Goal: Find specific page/section: Find specific page/section

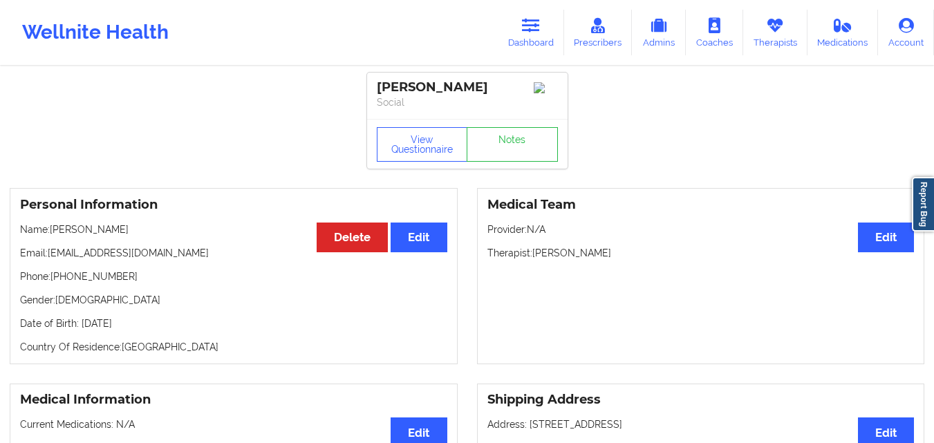
click at [536, 37] on link "Dashboard" at bounding box center [531, 33] width 66 height 46
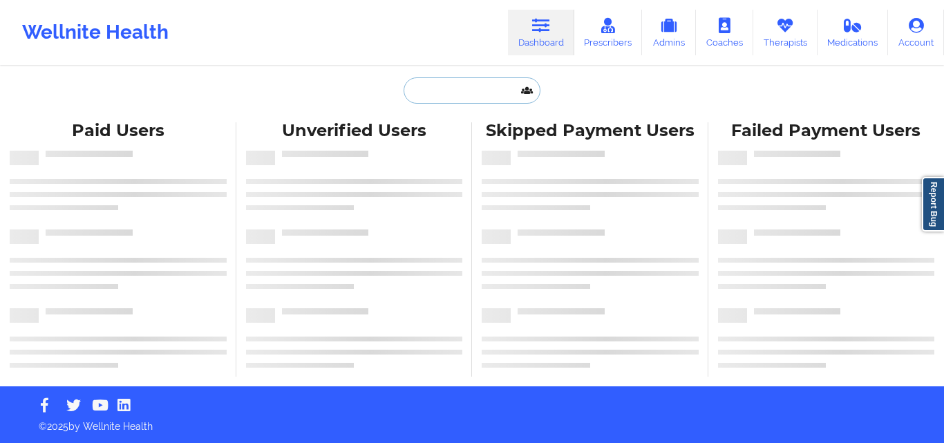
click at [420, 100] on input "text" at bounding box center [472, 90] width 137 height 26
paste input "[EMAIL_ADDRESS][DOMAIN_NAME]"
type input "[EMAIL_ADDRESS][DOMAIN_NAME]"
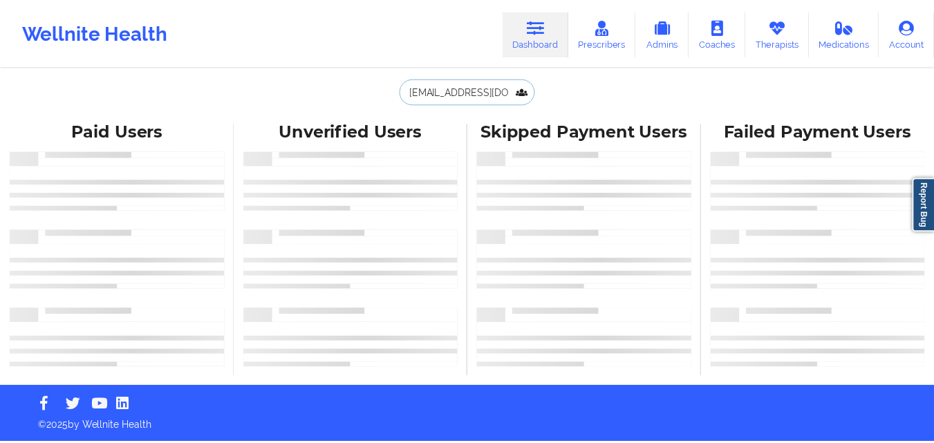
scroll to position [0, 37]
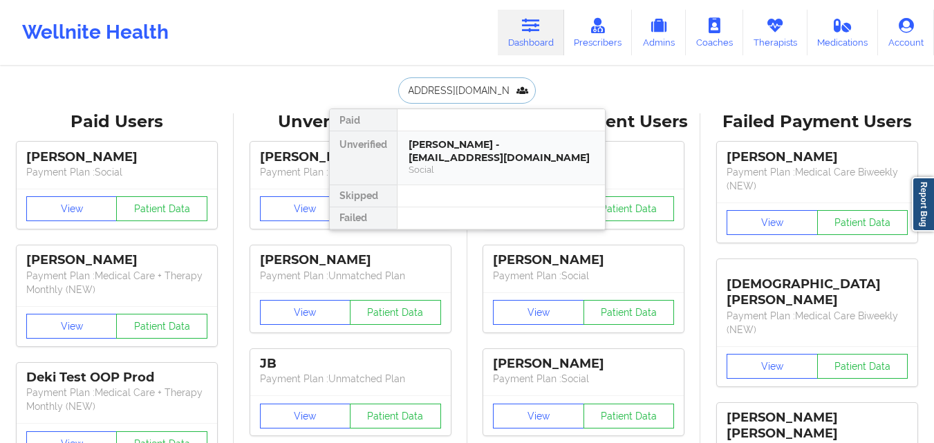
click at [478, 165] on div "Social" at bounding box center [501, 170] width 185 height 12
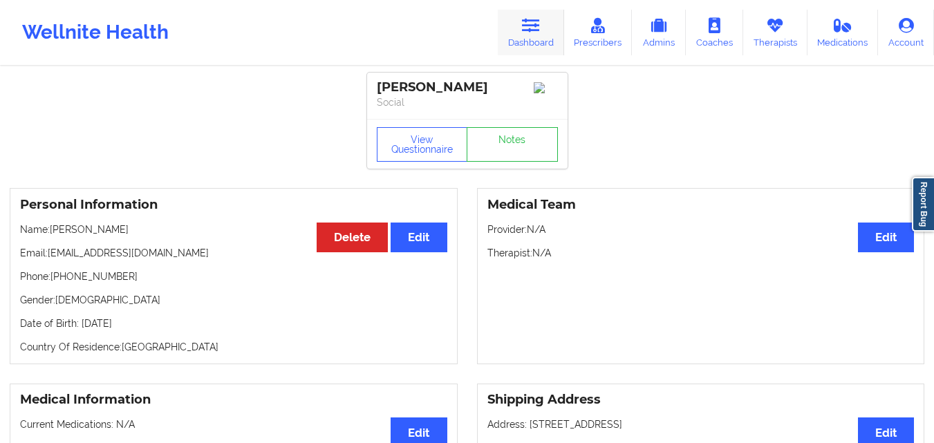
click at [547, 34] on link "Dashboard" at bounding box center [531, 33] width 66 height 46
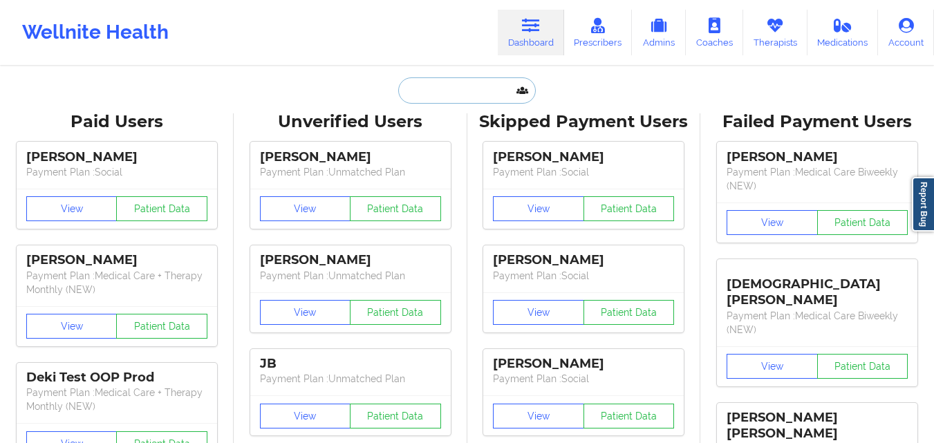
drag, startPoint x: 547, startPoint y: 34, endPoint x: 488, endPoint y: 88, distance: 79.7
click at [488, 88] on input "text" at bounding box center [466, 90] width 137 height 26
paste input "[EMAIL_ADDRESS][DOMAIN_NAME]"
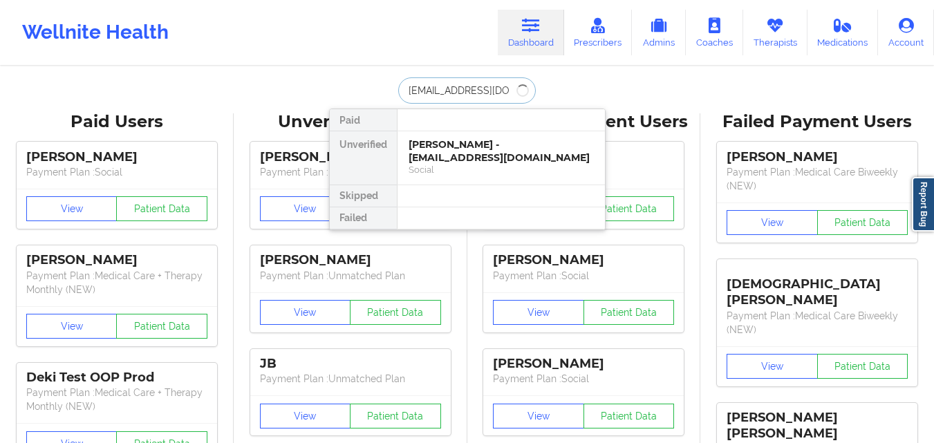
type input "[EMAIL_ADDRESS][DOMAIN_NAME]"
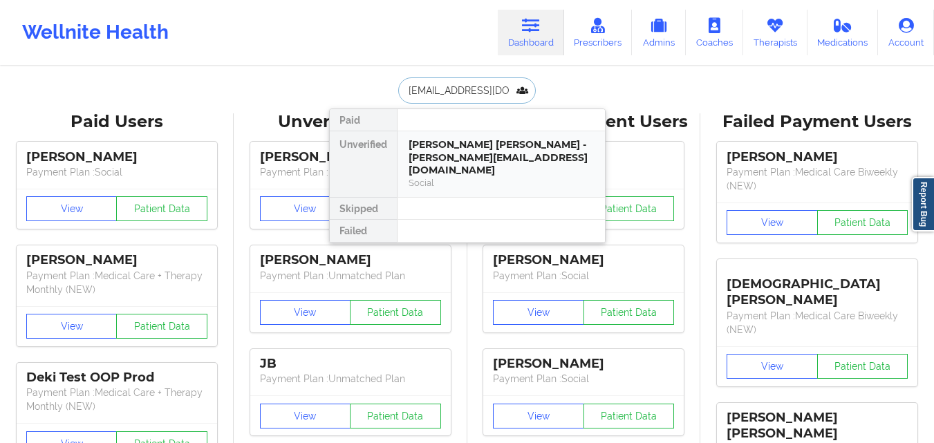
click at [469, 148] on div "[PERSON_NAME] [PERSON_NAME] - [PERSON_NAME][EMAIL_ADDRESS][DOMAIN_NAME]" at bounding box center [501, 157] width 185 height 39
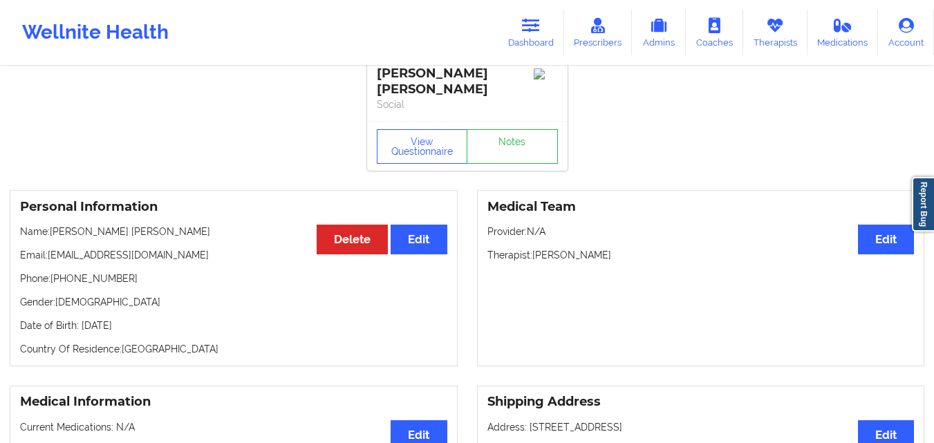
scroll to position [15, 0]
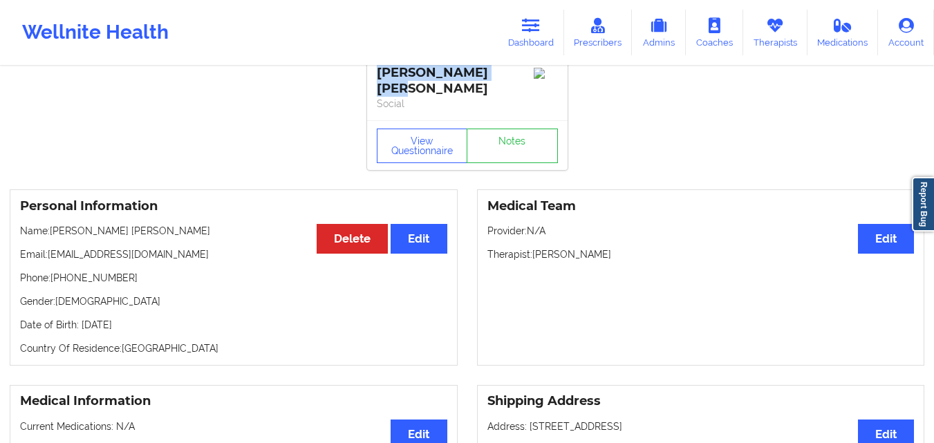
drag, startPoint x: 507, startPoint y: 73, endPoint x: 373, endPoint y: 66, distance: 134.3
click at [373, 66] on div "[PERSON_NAME] [PERSON_NAME] Social" at bounding box center [467, 89] width 200 height 62
copy div "[PERSON_NAME] [PERSON_NAME]"
click at [538, 25] on icon at bounding box center [531, 25] width 18 height 15
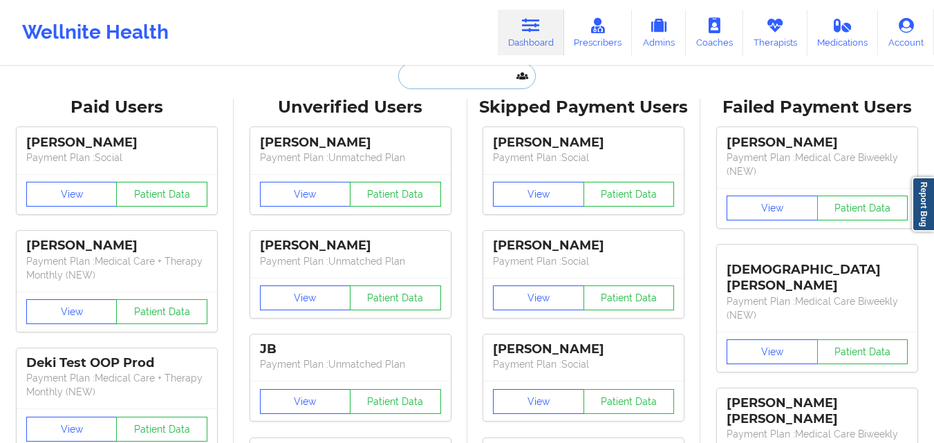
click at [491, 71] on input "text" at bounding box center [466, 76] width 137 height 26
paste input "[PERSON_NAME] [PERSON_NAME]"
type input "[PERSON_NAME] [PERSON_NAME]"
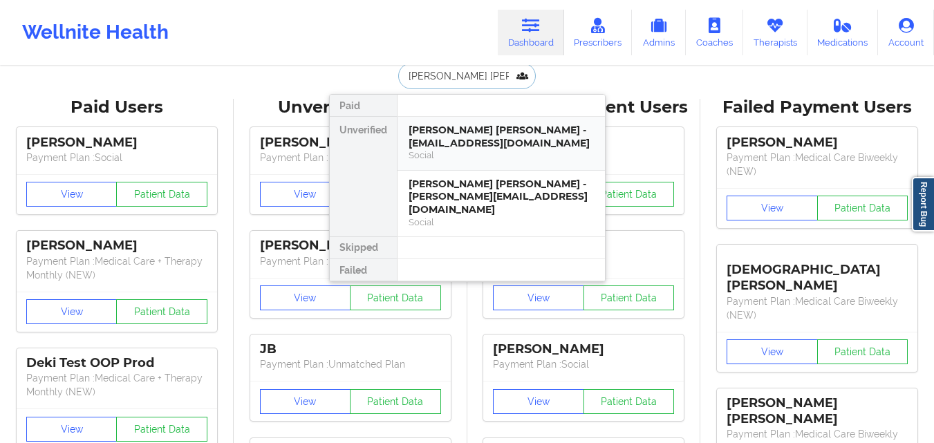
click at [492, 155] on div "Social" at bounding box center [501, 155] width 185 height 12
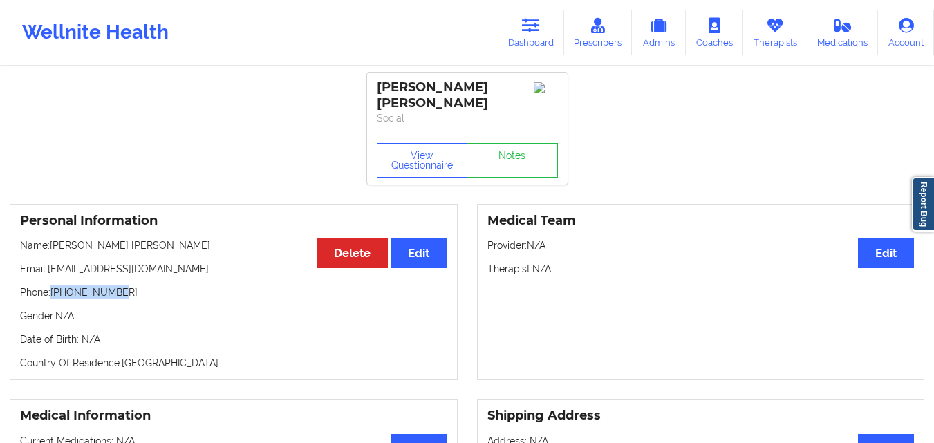
drag, startPoint x: 52, startPoint y: 279, endPoint x: 131, endPoint y: 279, distance: 78.8
click at [131, 285] on p "Phone: [PHONE_NUMBER]" at bounding box center [233, 292] width 427 height 14
copy p "[PHONE_NUMBER]"
click at [127, 285] on p "Phone: [PHONE_NUMBER]" at bounding box center [233, 292] width 427 height 14
drag, startPoint x: 127, startPoint y: 283, endPoint x: 53, endPoint y: 283, distance: 74.0
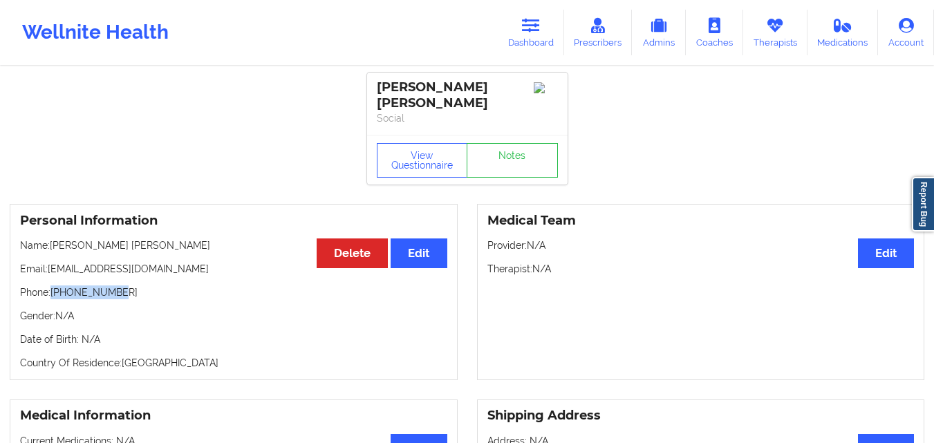
click at [53, 285] on p "Phone: [PHONE_NUMBER]" at bounding box center [233, 292] width 427 height 14
copy p "[PHONE_NUMBER]"
click at [523, 33] on link "Dashboard" at bounding box center [531, 33] width 66 height 46
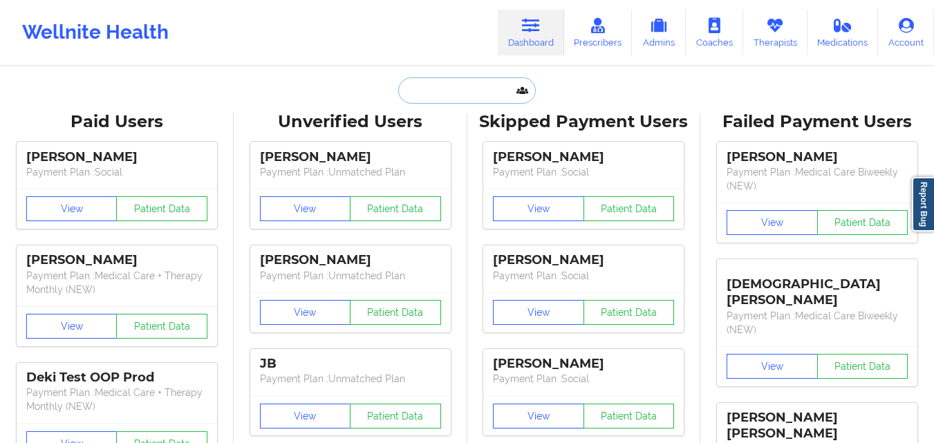
click at [485, 91] on input "text" at bounding box center [466, 90] width 137 height 26
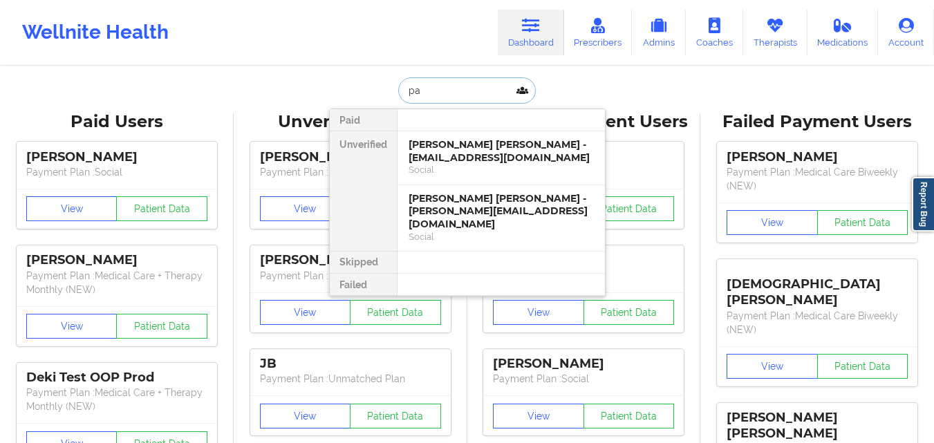
type input "pal"
click at [472, 169] on div "Social" at bounding box center [501, 170] width 185 height 12
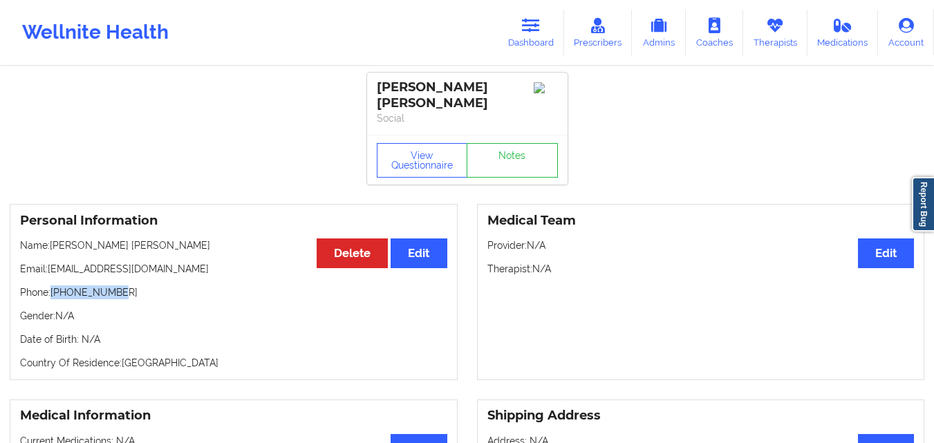
drag, startPoint x: 52, startPoint y: 283, endPoint x: 138, endPoint y: 283, distance: 86.4
click at [138, 285] on p "Phone: [PHONE_NUMBER]" at bounding box center [233, 292] width 427 height 14
copy p "[PHONE_NUMBER]"
click at [521, 37] on link "Dashboard" at bounding box center [531, 33] width 66 height 46
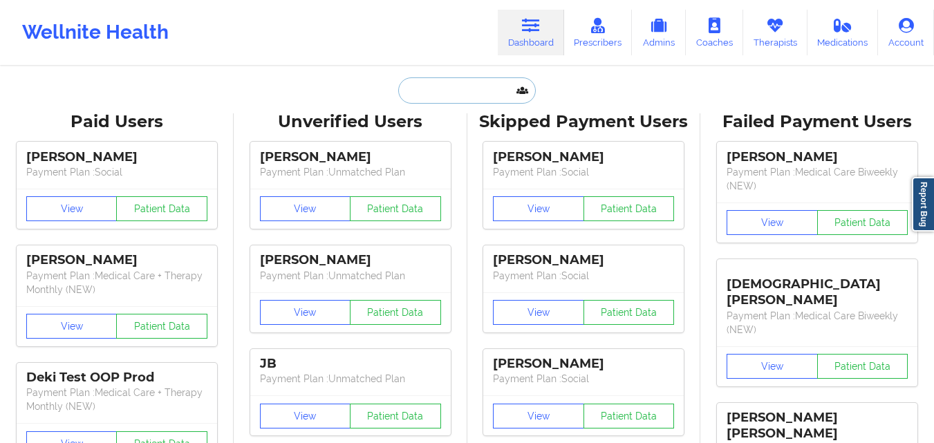
click at [469, 86] on input "text" at bounding box center [466, 90] width 137 height 26
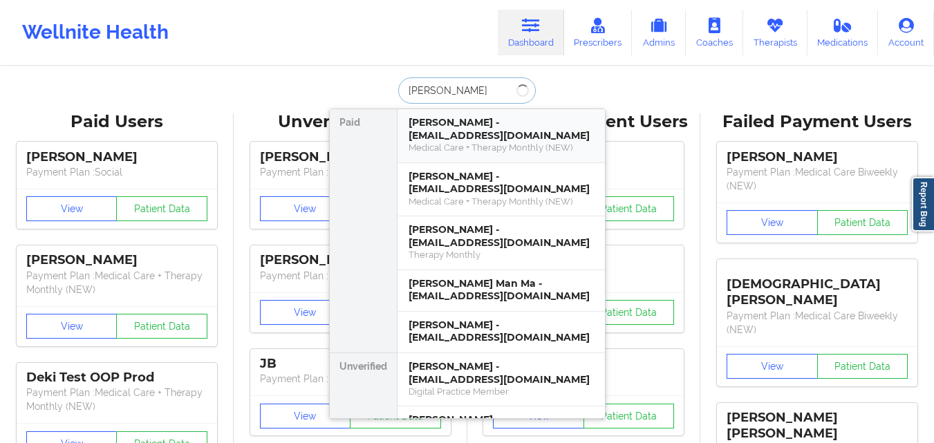
type input "[PERSON_NAME]"
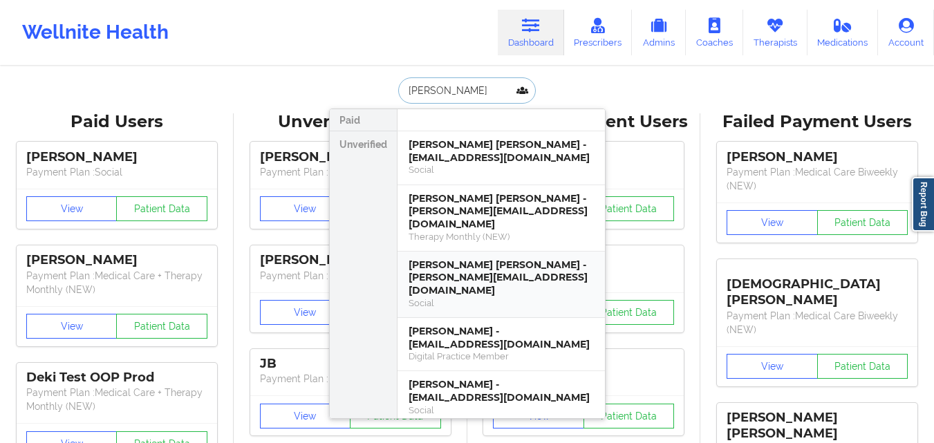
click at [480, 297] on div "Social" at bounding box center [501, 303] width 185 height 12
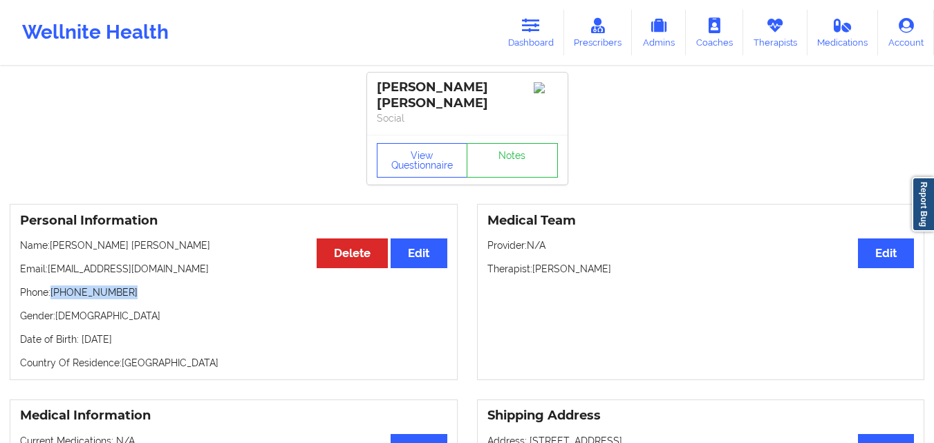
drag, startPoint x: 53, startPoint y: 279, endPoint x: 153, endPoint y: 265, distance: 100.6
click at [153, 265] on div "Personal Information Edit Delete Name: [PERSON_NAME] [PERSON_NAME] Email: [PERS…" at bounding box center [234, 292] width 448 height 176
copy p "[PHONE_NUMBER]"
click at [514, 37] on link "Dashboard" at bounding box center [531, 33] width 66 height 46
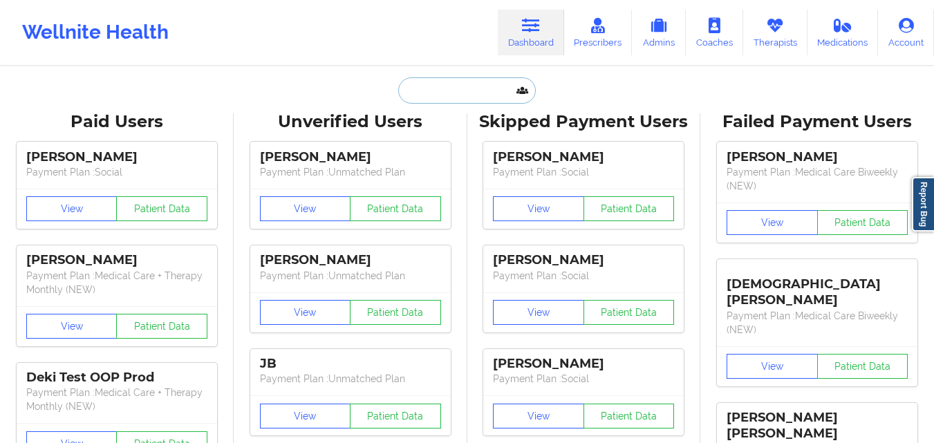
click at [444, 91] on input "text" at bounding box center [466, 90] width 137 height 26
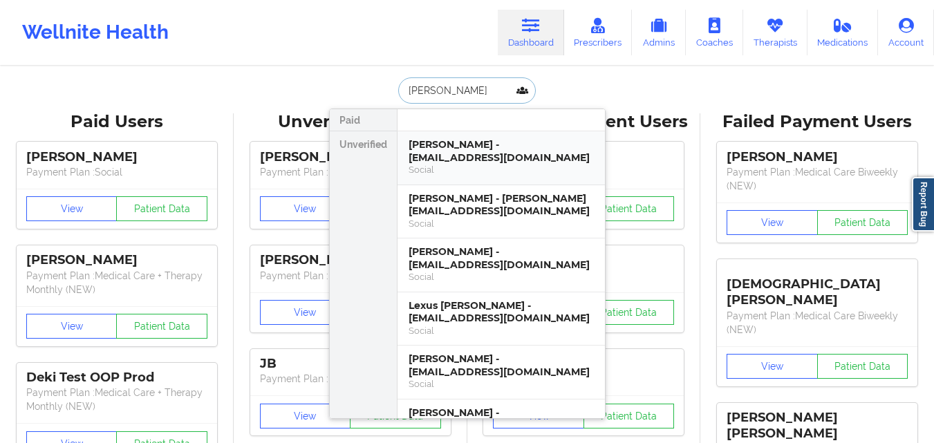
type input "[PERSON_NAME]"
click at [469, 200] on div "[PERSON_NAME] - [PERSON_NAME][EMAIL_ADDRESS][DOMAIN_NAME]" at bounding box center [501, 205] width 185 height 26
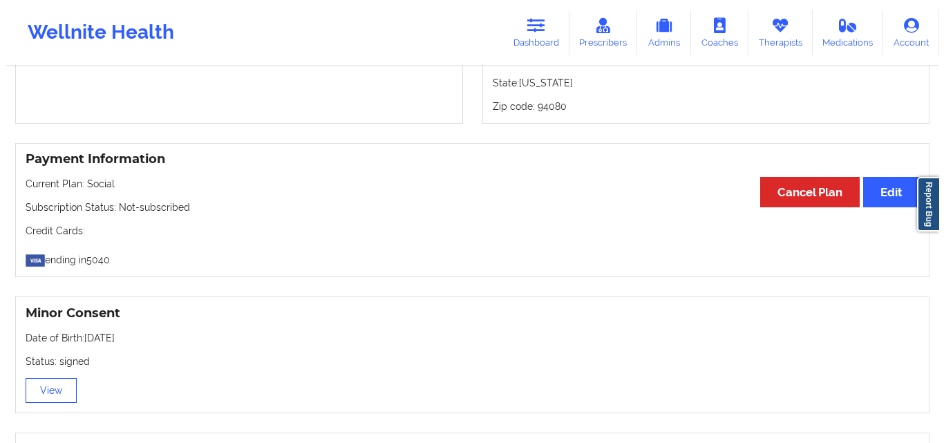
scroll to position [669, 0]
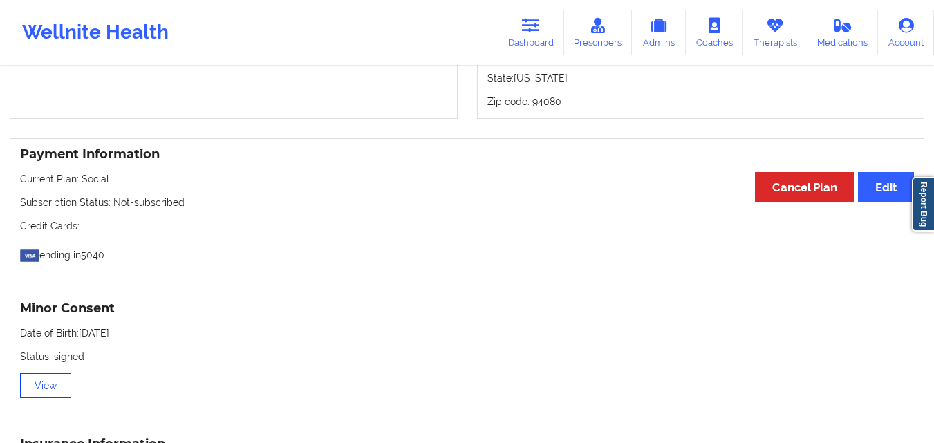
click at [50, 395] on button "View" at bounding box center [45, 385] width 51 height 25
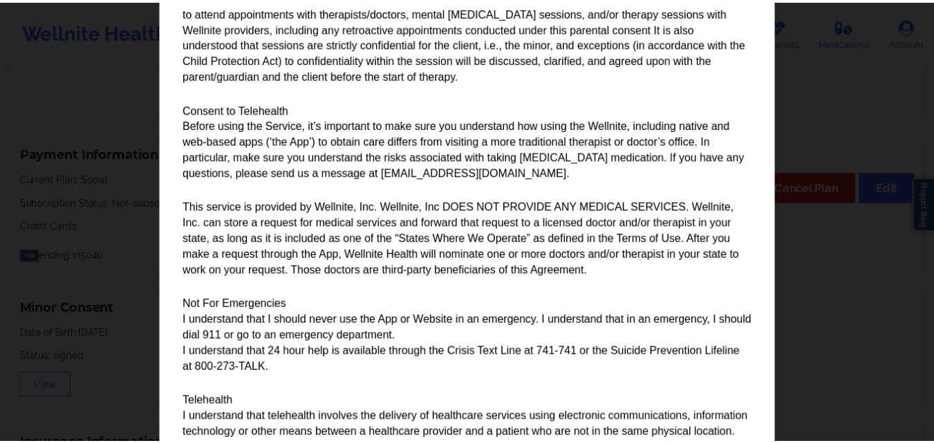
scroll to position [0, 0]
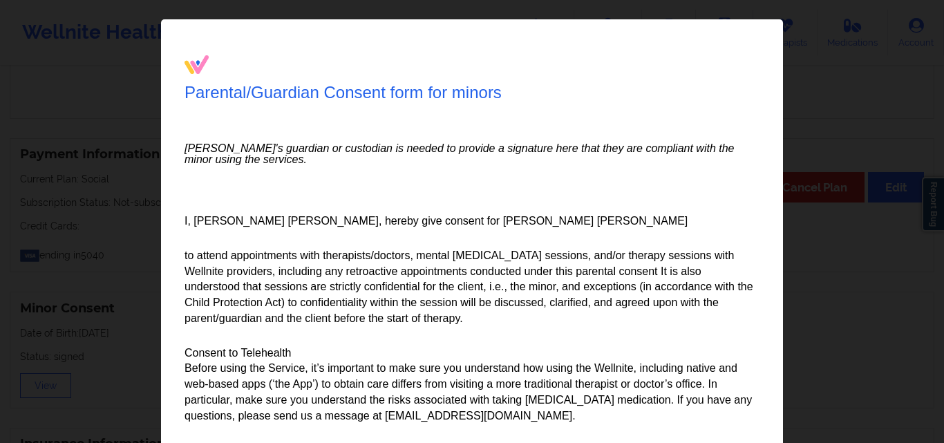
click at [809, 17] on div "Parental/Guardian Consent form for minors Minor's guardian or custodian is need…" at bounding box center [472, 221] width 944 height 443
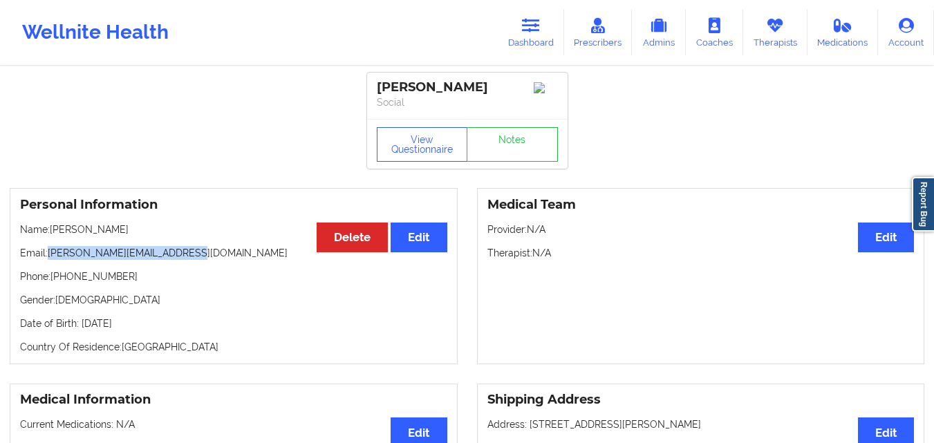
drag, startPoint x: 49, startPoint y: 260, endPoint x: 218, endPoint y: 250, distance: 169.6
click at [218, 250] on p "Email: [PERSON_NAME][EMAIL_ADDRESS][DOMAIN_NAME]" at bounding box center [233, 253] width 427 height 14
copy p "[PERSON_NAME][EMAIL_ADDRESS][DOMAIN_NAME]"
click at [218, 250] on p "Email: [PERSON_NAME][EMAIL_ADDRESS][DOMAIN_NAME]" at bounding box center [233, 253] width 427 height 14
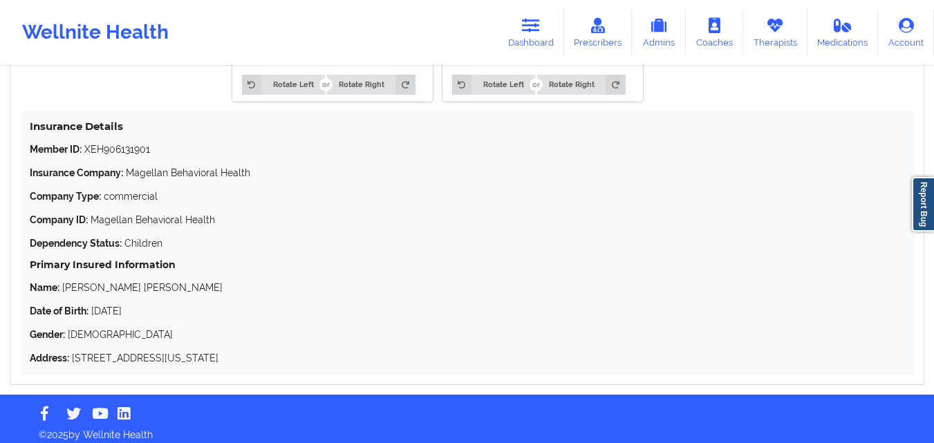
scroll to position [1338, 0]
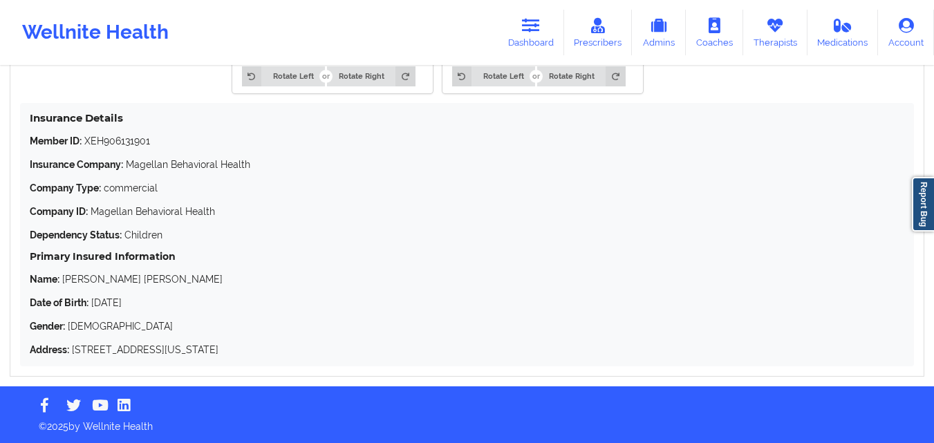
click at [477, 274] on p "Name: [PERSON_NAME] [PERSON_NAME]" at bounding box center [467, 279] width 874 height 14
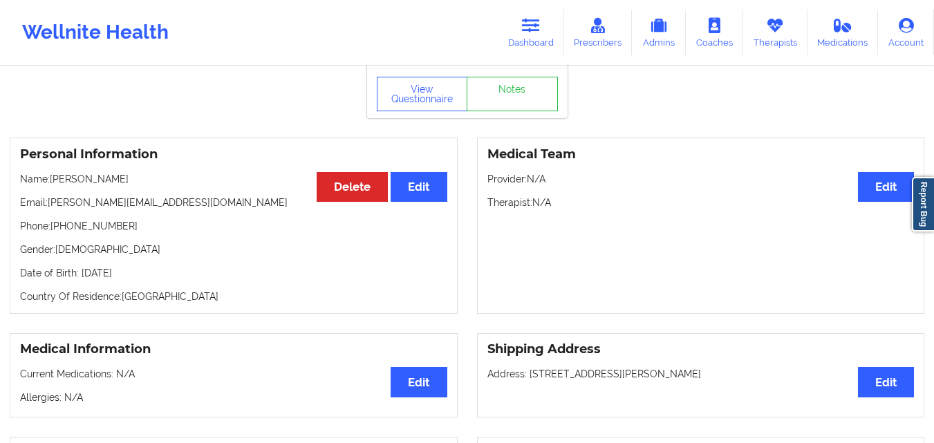
scroll to position [0, 0]
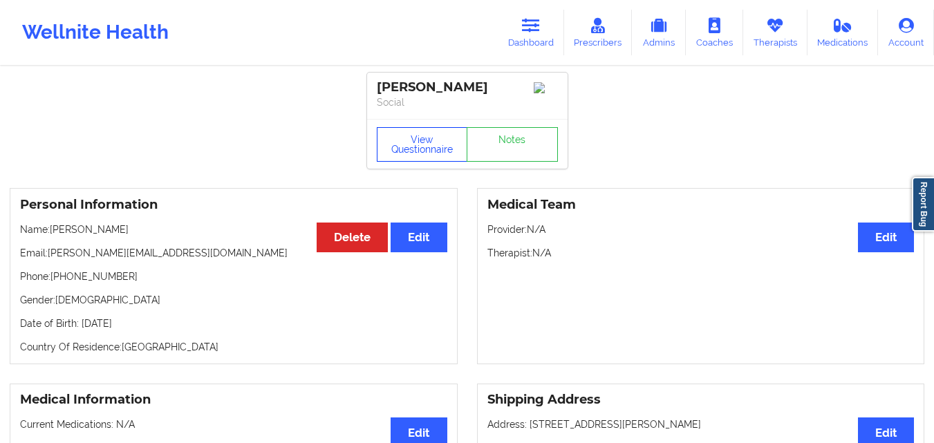
click at [414, 155] on button "View Questionnaire" at bounding box center [422, 144] width 91 height 35
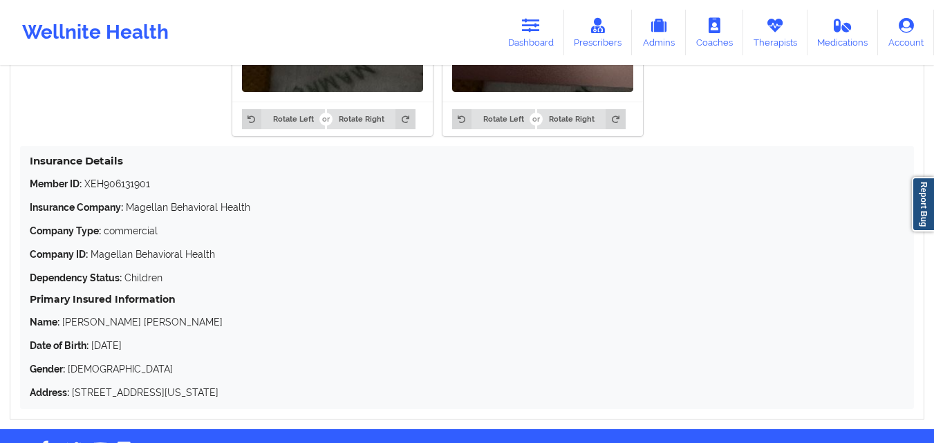
scroll to position [1319, 0]
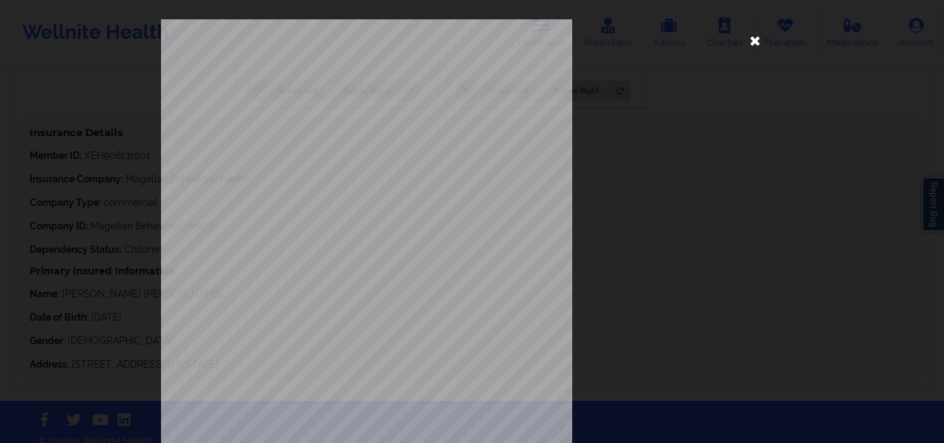
click at [753, 44] on icon at bounding box center [755, 40] width 22 height 22
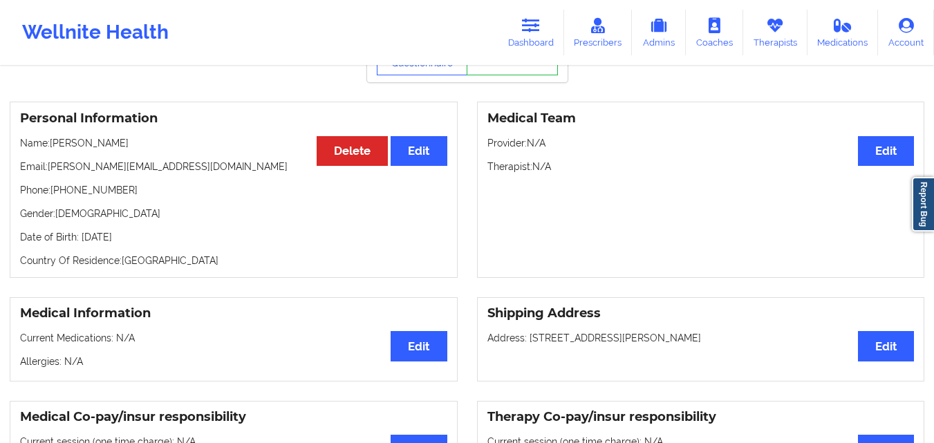
scroll to position [0, 0]
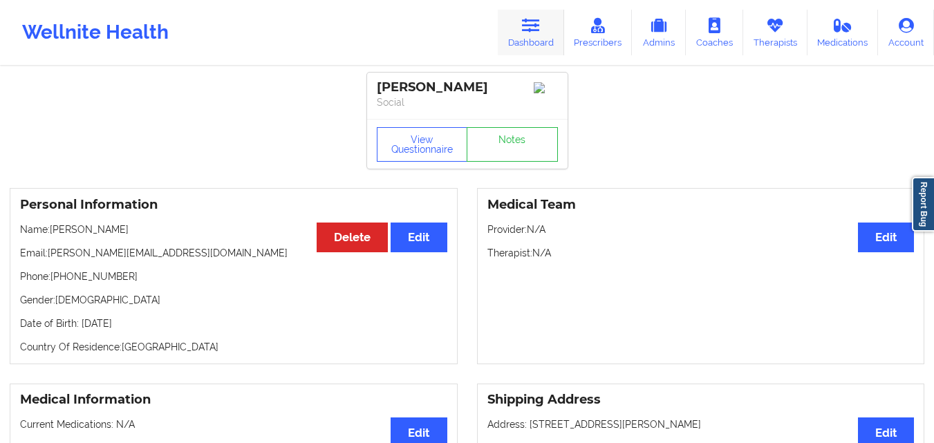
click at [538, 32] on icon at bounding box center [531, 25] width 18 height 15
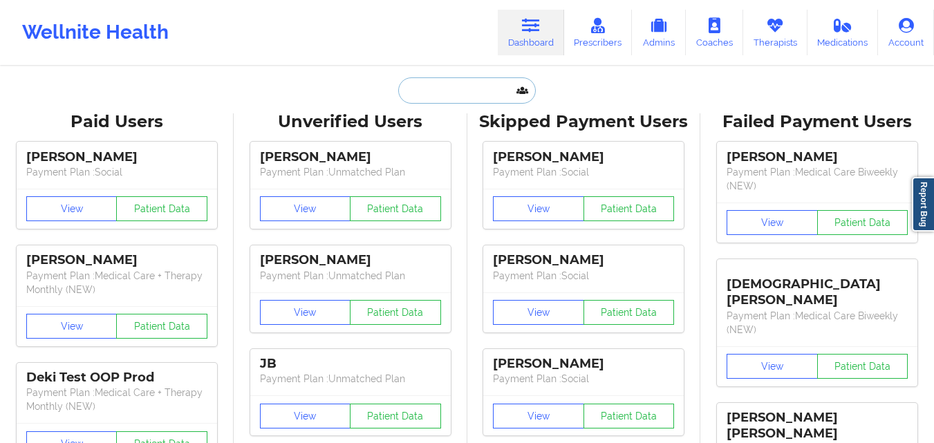
click at [439, 84] on input "text" at bounding box center [466, 90] width 137 height 26
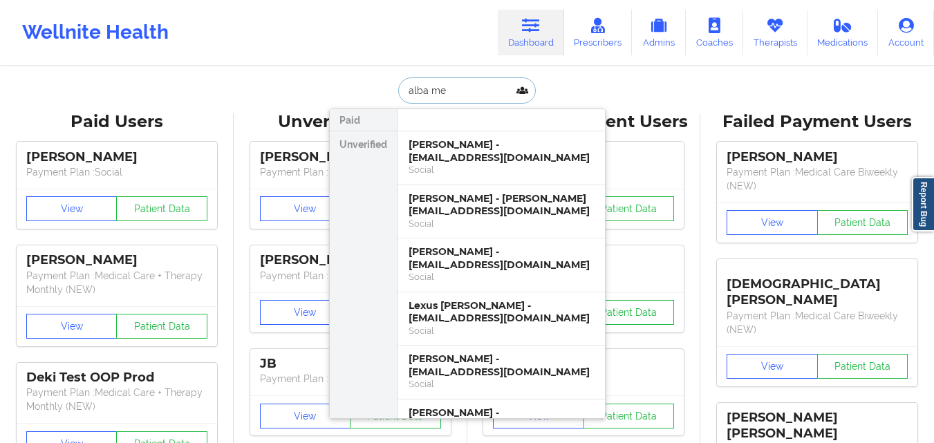
type input "alba med"
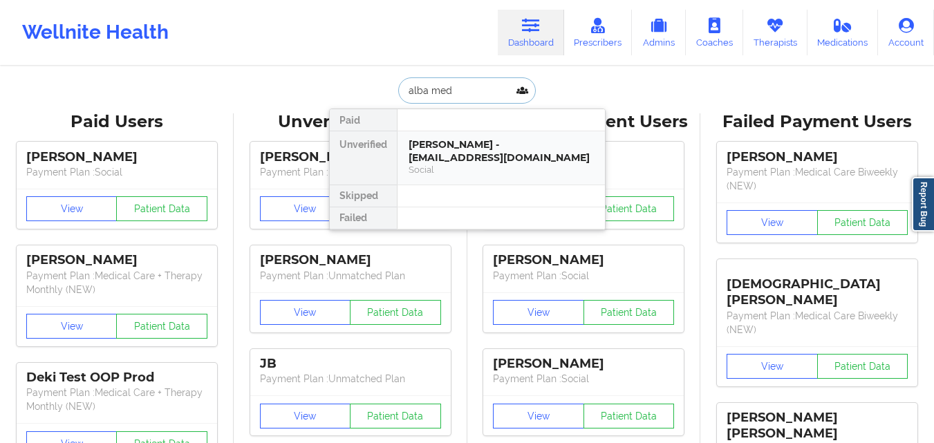
click at [455, 139] on div "[PERSON_NAME] - [EMAIL_ADDRESS][DOMAIN_NAME]" at bounding box center [501, 151] width 185 height 26
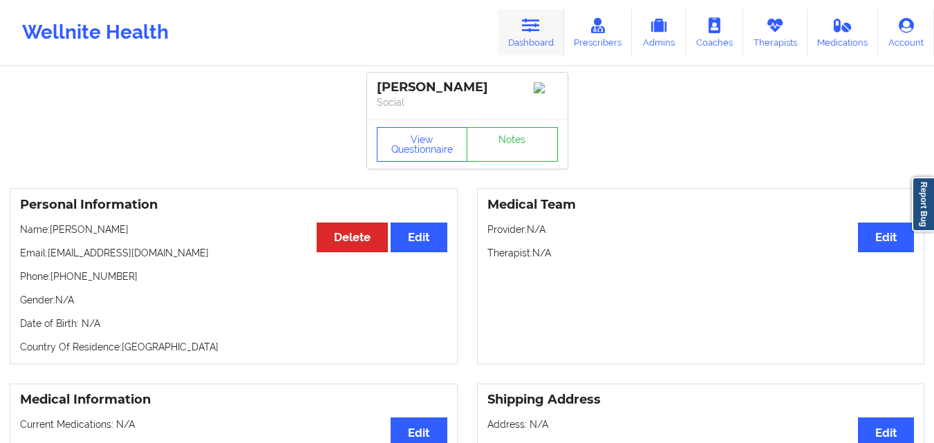
click at [533, 24] on icon at bounding box center [531, 25] width 18 height 15
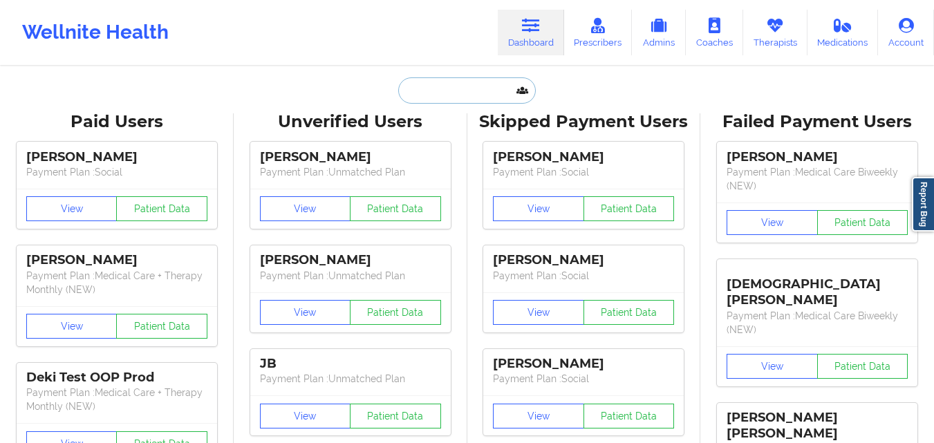
click at [455, 90] on input "text" at bounding box center [466, 90] width 137 height 26
type input "j"
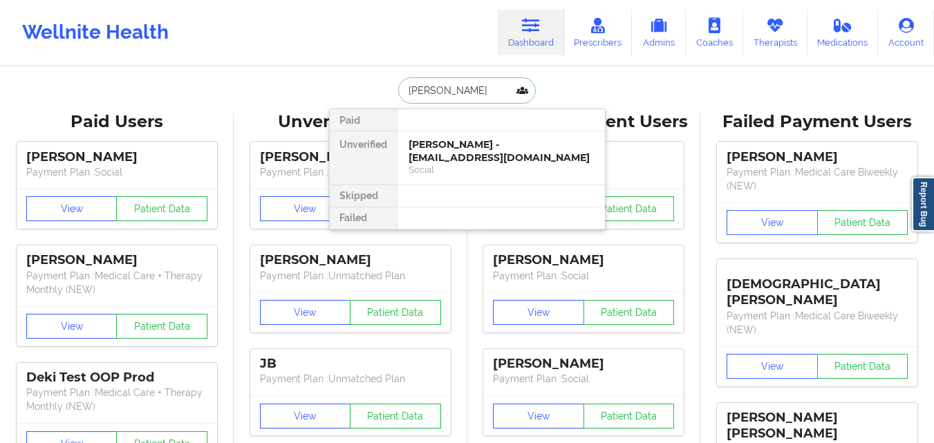
type input "[PERSON_NAME]"
click at [456, 149] on div "[PERSON_NAME] - [PERSON_NAME][EMAIL_ADDRESS][DOMAIN_NAME]" at bounding box center [501, 151] width 185 height 26
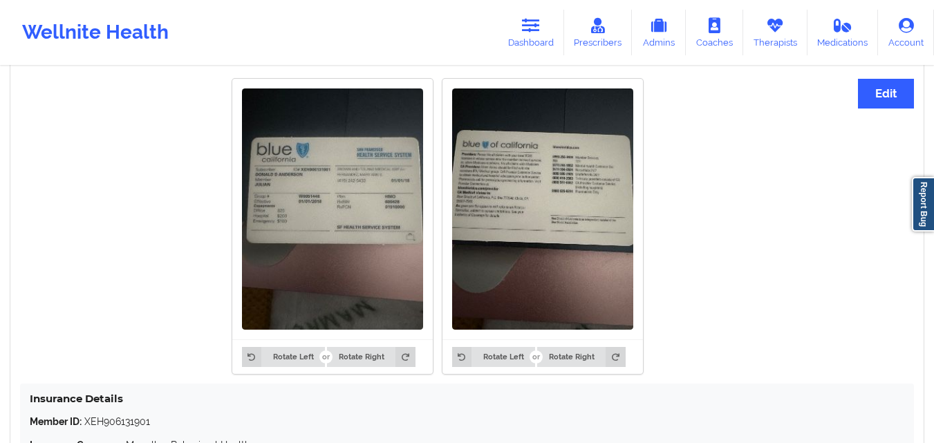
scroll to position [1054, 0]
